Goal: Task Accomplishment & Management: Manage account settings

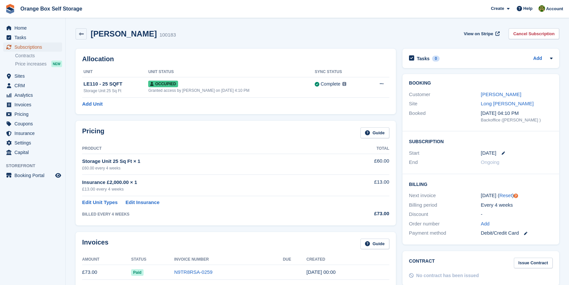
click at [30, 51] on span "Subscriptions" at bounding box center [33, 46] width 39 height 9
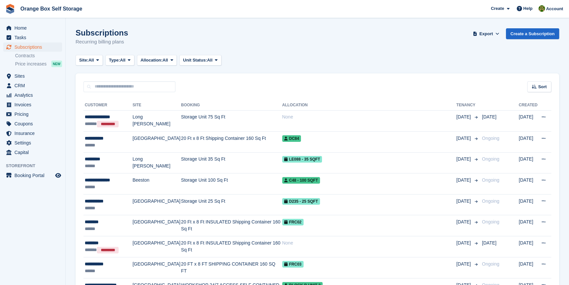
click at [42, 246] on aside "Home Tasks Subscriptions Subscriptions Subscriptions Contracts Price increases …" at bounding box center [32, 144] width 65 height 252
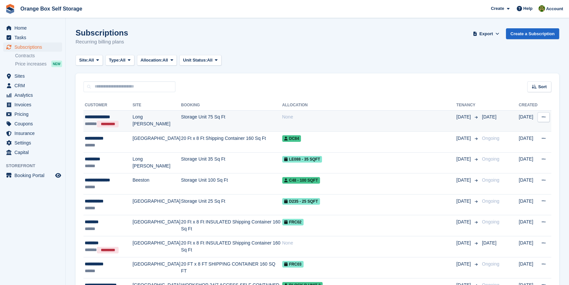
click at [543, 118] on icon at bounding box center [544, 117] width 4 height 4
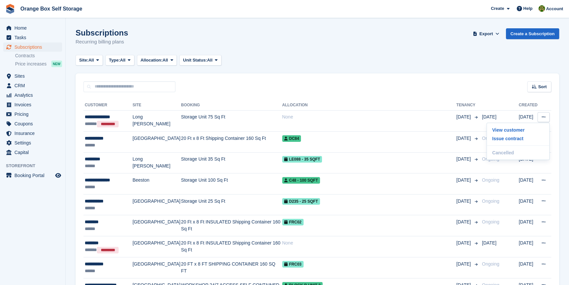
click at [45, 206] on aside "Home Tasks Subscriptions Subscriptions Subscriptions Contracts Price increases …" at bounding box center [32, 144] width 65 height 252
drag, startPoint x: 173, startPoint y: 123, endPoint x: 40, endPoint y: 211, distance: 158.6
click at [38, 214] on aside "Home Tasks Subscriptions Subscriptions Subscriptions Contracts Price increases …" at bounding box center [32, 144] width 65 height 252
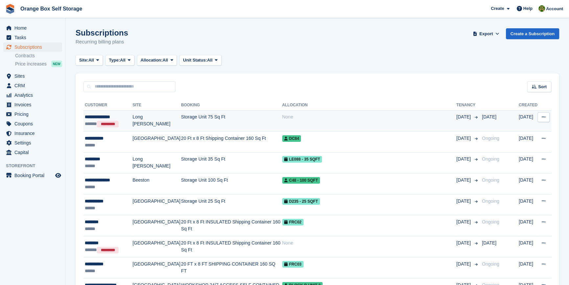
click at [183, 126] on td "Storage Unit 75 Sq Ft" at bounding box center [231, 120] width 101 height 21
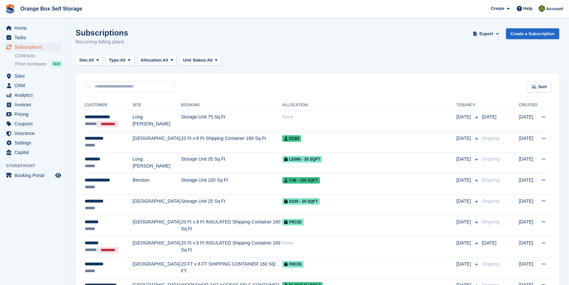
click at [50, 222] on aside "Home Tasks Subscriptions Subscriptions Subscriptions Contracts Price increases …" at bounding box center [32, 144] width 65 height 252
drag, startPoint x: 16, startPoint y: 240, endPoint x: 25, endPoint y: 230, distance: 13.0
click at [16, 239] on aside "Home Tasks Subscriptions Subscriptions Subscriptions Contracts Price increases …" at bounding box center [32, 144] width 65 height 252
click at [22, 108] on span "Invoices" at bounding box center [33, 104] width 39 height 9
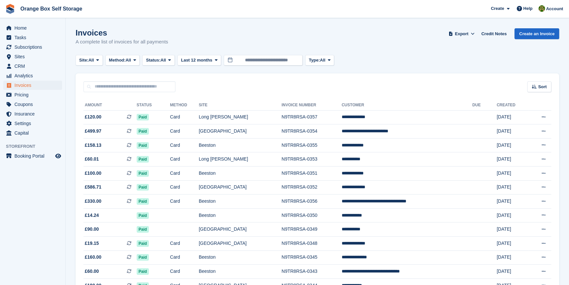
click at [45, 206] on aside "Home Tasks Subscriptions Subscriptions Subscriptions Contracts Price increases …" at bounding box center [32, 144] width 65 height 252
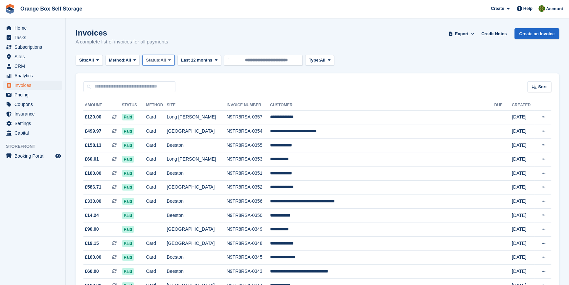
click at [164, 61] on span "All" at bounding box center [164, 60] width 6 height 7
click at [166, 112] on link "Open" at bounding box center [173, 111] width 57 height 12
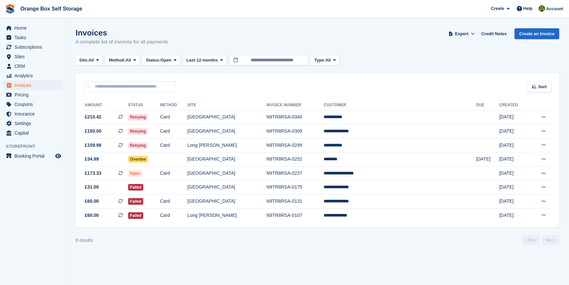
click at [46, 197] on aside "Home Tasks Subscriptions Subscriptions Subscriptions Contracts Price increases …" at bounding box center [32, 144] width 65 height 252
click at [121, 267] on section "Invoices A complete list of invoices for all payments Export Export Invoices Ex…" at bounding box center [318, 142] width 504 height 285
